Goal: Transaction & Acquisition: Purchase product/service

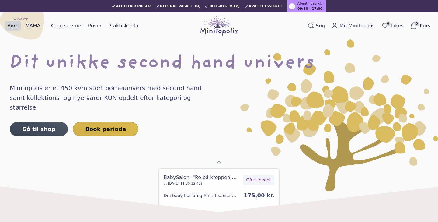
click at [6, 25] on link "Børn" at bounding box center [13, 26] width 16 height 10
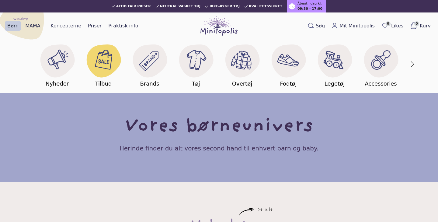
click at [114, 69] on image at bounding box center [104, 58] width 21 height 21
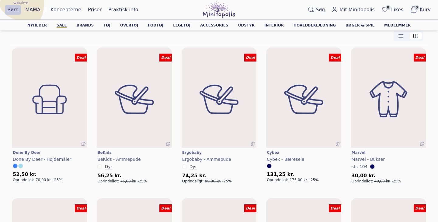
scroll to position [80, 0]
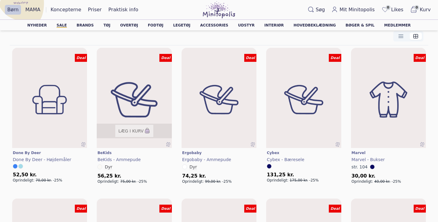
click at [130, 96] on img at bounding box center [134, 100] width 90 height 120
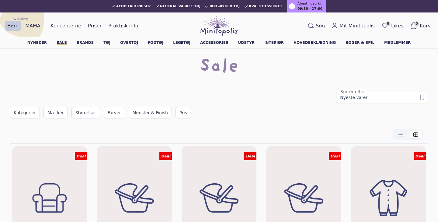
scroll to position [0, 0]
click at [138, 41] on link "Overtøj" at bounding box center [129, 43] width 18 height 4
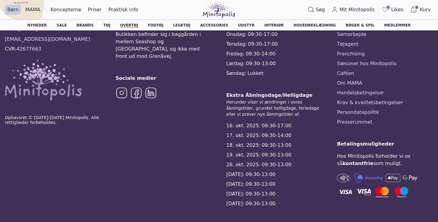
scroll to position [1629, 0]
click at [122, 87] on img at bounding box center [122, 93] width 12 height 12
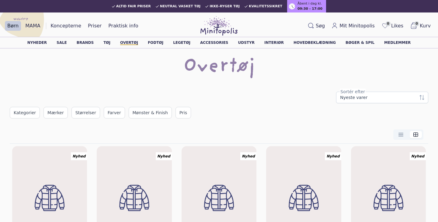
scroll to position [0, 0]
